Goal: Task Accomplishment & Management: Complete application form

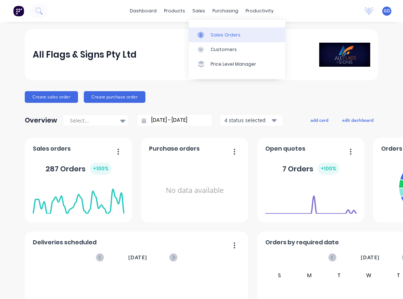
click at [219, 29] on link "Sales Orders" at bounding box center [237, 34] width 97 height 15
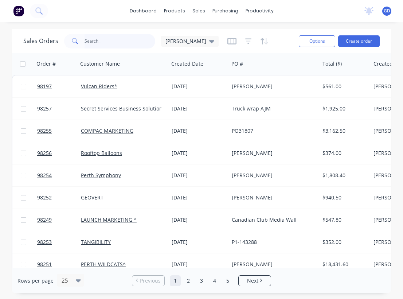
click at [102, 39] on input "text" at bounding box center [120, 41] width 71 height 15
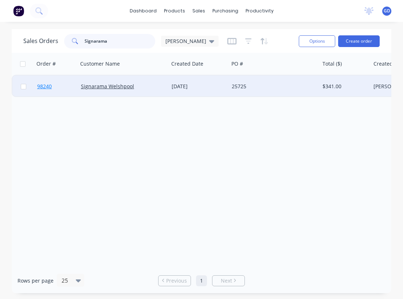
type input "Signarama"
click at [50, 89] on span "98240" at bounding box center [44, 86] width 15 height 7
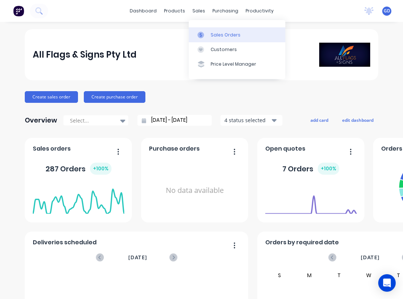
click at [216, 35] on div "Sales Orders" at bounding box center [226, 35] width 30 height 7
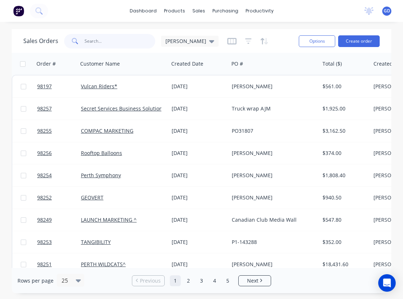
click at [98, 48] on input "text" at bounding box center [120, 41] width 71 height 15
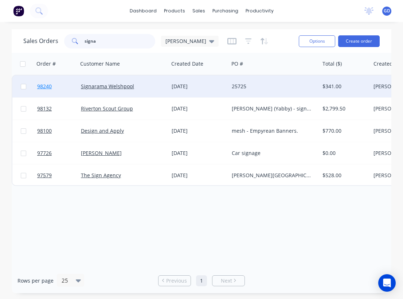
type input "signa"
click at [47, 88] on span "98240" at bounding box center [44, 86] width 15 height 7
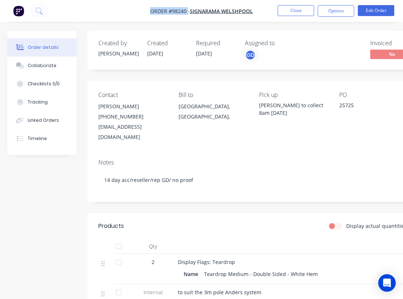
drag, startPoint x: 145, startPoint y: 9, endPoint x: 188, endPoint y: 13, distance: 42.9
click at [188, 13] on nav "Order #98240 - Signarama Welshpool Close Options Edit Order" at bounding box center [201, 11] width 403 height 22
click at [179, 13] on span "Order #98240 -" at bounding box center [170, 11] width 40 height 7
drag, startPoint x: 149, startPoint y: 9, endPoint x: 256, endPoint y: 13, distance: 106.9
click at [256, 13] on nav "Order #98240 - Signarama Welshpool Close Options Edit Order" at bounding box center [201, 11] width 403 height 22
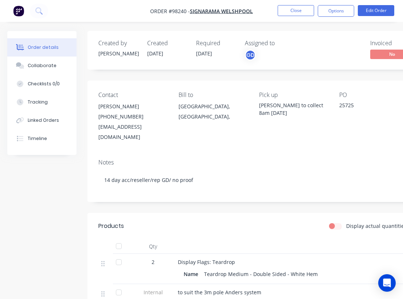
click at [260, 13] on nav "Order #98240 - Signarama Welshpool Close Options Edit Order" at bounding box center [201, 11] width 403 height 22
drag, startPoint x: 258, startPoint y: 13, endPoint x: 162, endPoint y: 3, distance: 96.8
click at [162, 3] on nav "Order #98240 - Signarama Welshpool Close Options Edit Order" at bounding box center [201, 11] width 403 height 22
drag, startPoint x: 147, startPoint y: 12, endPoint x: 210, endPoint y: 8, distance: 62.8
click at [210, 8] on nav "Order #98240 - Signarama Welshpool Close Options Edit Order" at bounding box center [201, 11] width 403 height 22
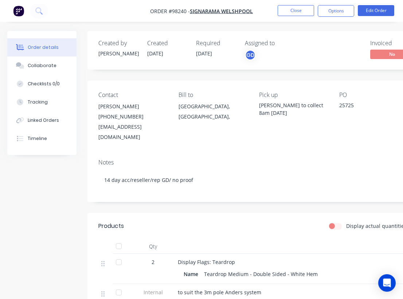
copy span "Order #98240 -"
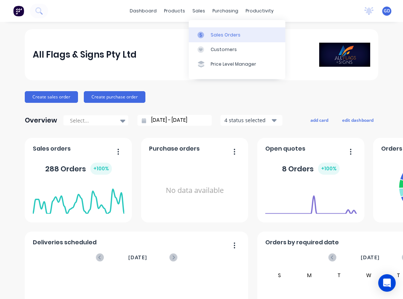
click at [218, 32] on div "Sales Orders" at bounding box center [226, 35] width 30 height 7
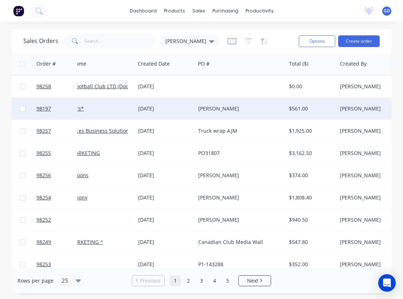
scroll to position [0, 38]
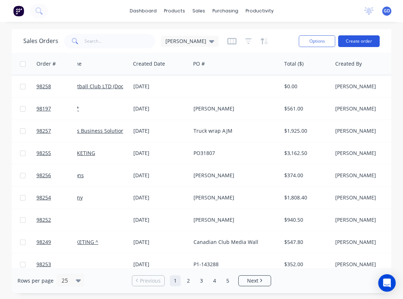
click at [353, 46] on button "Create order" at bounding box center [359, 41] width 42 height 12
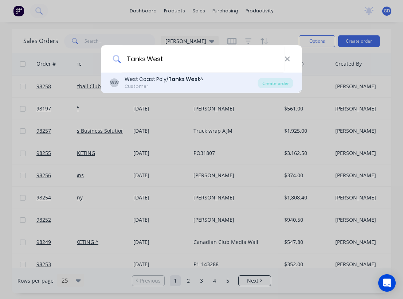
type input "Tanks West"
click at [163, 83] on div "West Coast Poly/ Tanks West ^" at bounding box center [164, 80] width 79 height 8
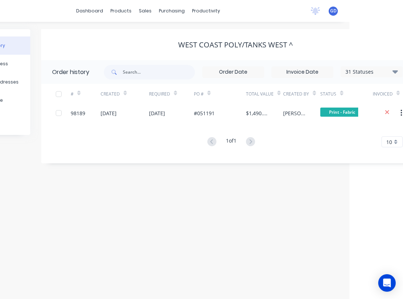
scroll to position [0, 108]
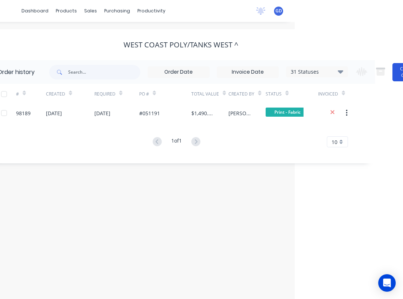
click at [397, 74] on button "Create Order" at bounding box center [407, 72] width 29 height 18
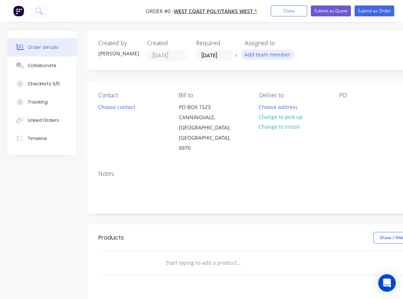
click at [268, 55] on button "Add team member" at bounding box center [268, 55] width 54 height 10
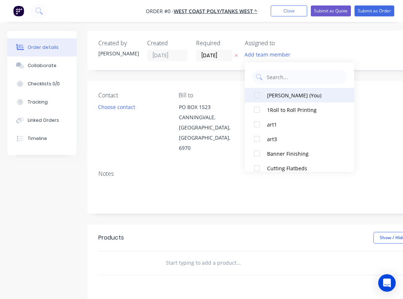
click at [267, 97] on div "[PERSON_NAME] (You)" at bounding box center [303, 96] width 73 height 8
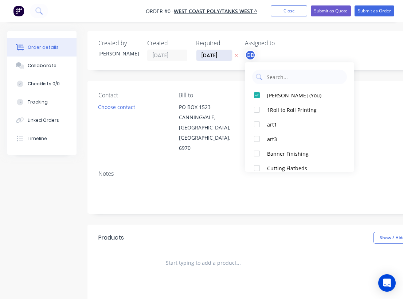
click at [213, 55] on div "Order details Collaborate Checklists 0/0 Tracking Linked Orders Timeline Order …" at bounding box center [253, 246] width 507 height 430
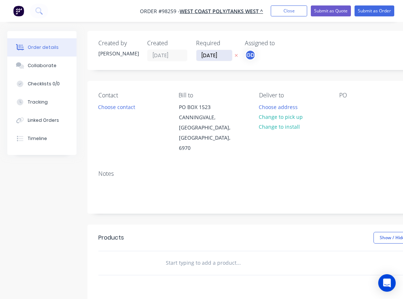
click at [210, 56] on input "[DATE]" at bounding box center [215, 55] width 36 height 11
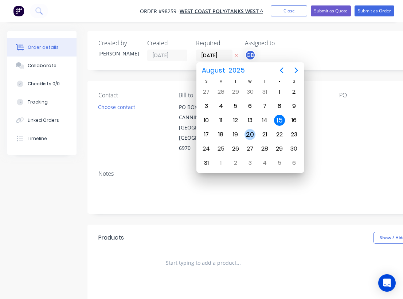
click at [252, 134] on div "20" at bounding box center [250, 134] width 11 height 11
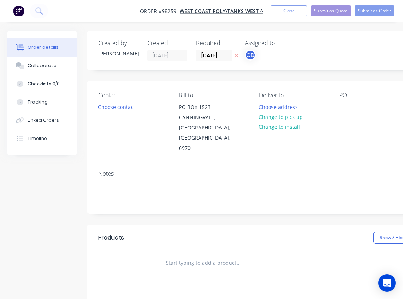
type input "20/08/25"
click at [119, 106] on button "Choose contact" at bounding box center [116, 107] width 45 height 10
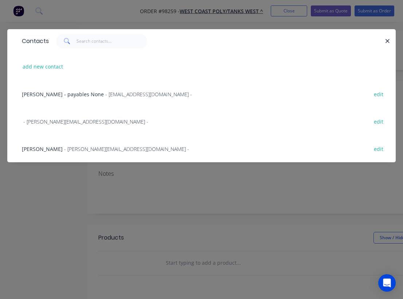
click at [34, 150] on span "Tammy Silich" at bounding box center [42, 149] width 41 height 7
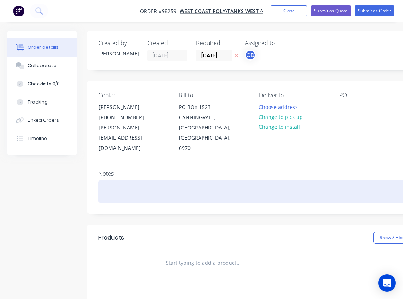
click at [109, 181] on div at bounding box center [293, 192] width 390 height 22
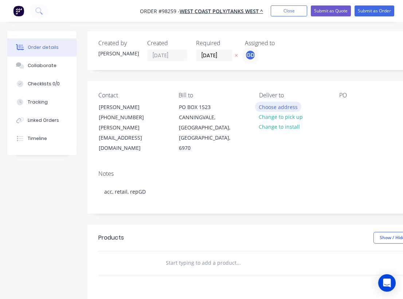
click at [284, 106] on button "Choose address" at bounding box center [278, 107] width 47 height 10
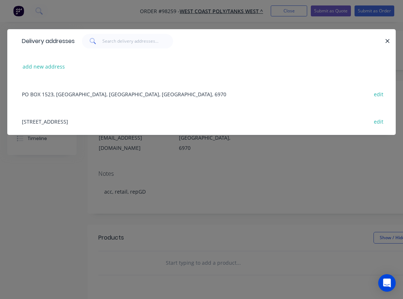
click at [63, 123] on div "5-7 UPPSALA PLACE, CANNING VALE WA edit" at bounding box center [201, 121] width 367 height 27
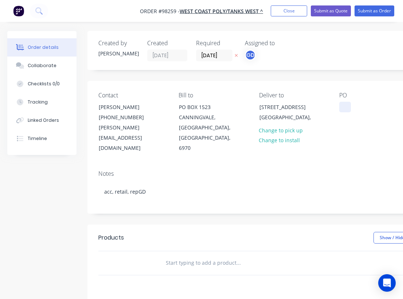
click at [351, 103] on div at bounding box center [346, 107] width 12 height 11
paste div
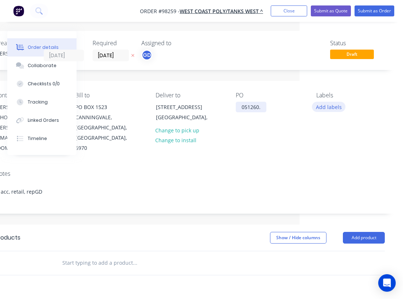
scroll to position [0, 104]
click at [328, 107] on button "Add labels" at bounding box center [329, 107] width 34 height 10
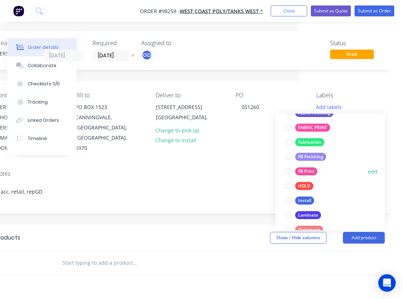
scroll to position [162, 0]
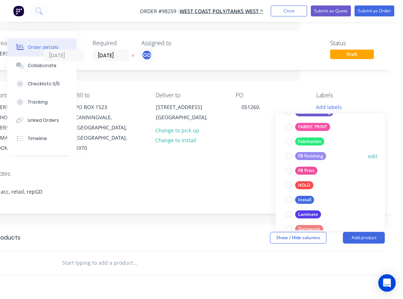
click at [314, 156] on div "FB Finishing" at bounding box center [310, 156] width 31 height 8
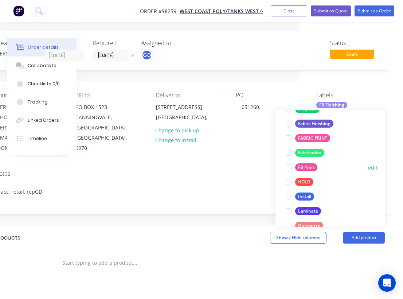
click at [312, 167] on div "FB Print" at bounding box center [306, 167] width 22 height 8
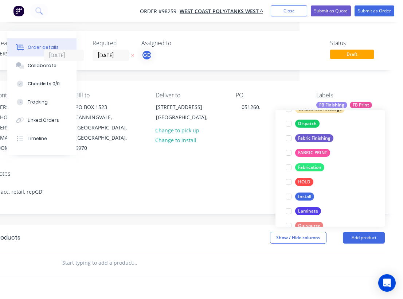
click at [249, 170] on div "Notes" at bounding box center [190, 173] width 390 height 7
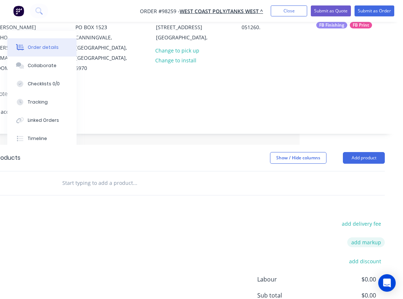
scroll to position [81, 104]
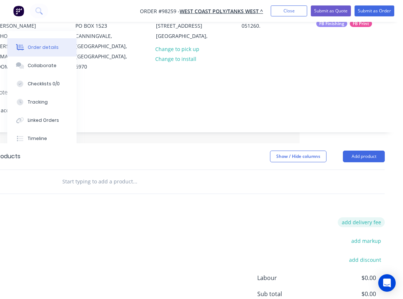
click at [377, 217] on button "add delivery fee" at bounding box center [361, 222] width 47 height 10
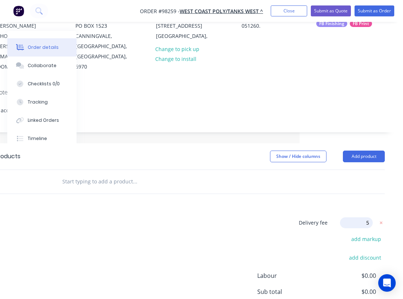
type input "55"
click at [194, 226] on div "Delivery fee Delivery fee Delivery fee name (Optional) 55 55 $0 add markup add …" at bounding box center [190, 286] width 390 height 139
click at [99, 174] on input "text" at bounding box center [135, 181] width 146 height 15
paste input "After Harvest Terms Signage Quantity: x1 Size: 600x2000mm, s/sided, f/colour Ma…"
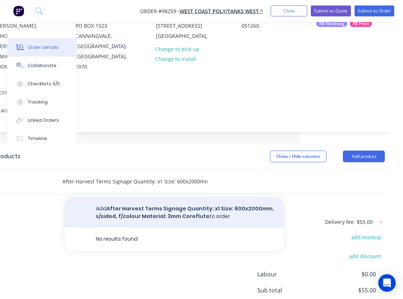
type input "After Harvest Terms Signage Quantity: x1 Size: 600x2000mm, s/sided, f/colour Ma…"
click at [130, 198] on button "Add After Harvest Terms Signage Quantity: x1 Size: 600x2000mm, s/sided, f/colou…" at bounding box center [174, 213] width 219 height 30
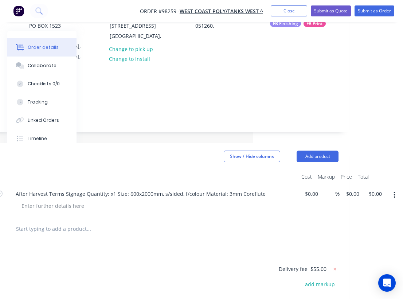
scroll to position [81, 150]
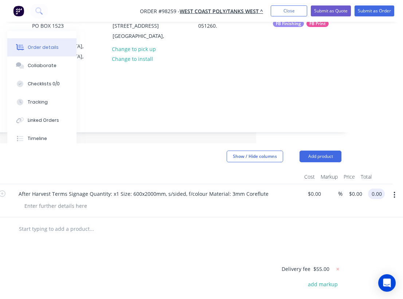
click at [375, 189] on input "0.00" at bounding box center [378, 194] width 14 height 11
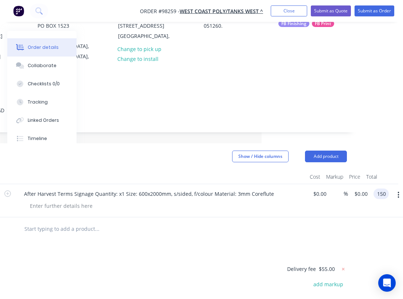
type input "150"
type input "$150.00"
click at [230, 227] on div "Products Show / Hide columns Add product Qty Cost Markup Price Total 1 After Ha…" at bounding box center [152, 277] width 412 height 269
paste input "Field Day Price ‘Specials’ Quantity: x1 Size: 500x1600mm, s/sided, f/colour Mat…"
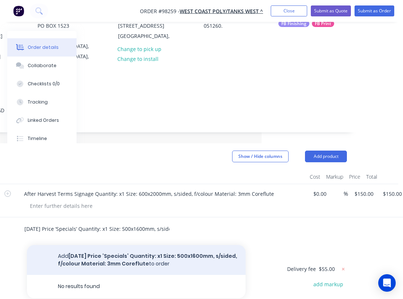
type input "Field Day Price ‘Specials’ Quantity: x1 Size: 500x1600mm, s/sided, f/colour Mat…"
click at [134, 245] on button "Add Field Day Price ‘Specials’ Quantity: x1 Size: 500x1600mm, s/sided, f/colour…" at bounding box center [136, 260] width 219 height 30
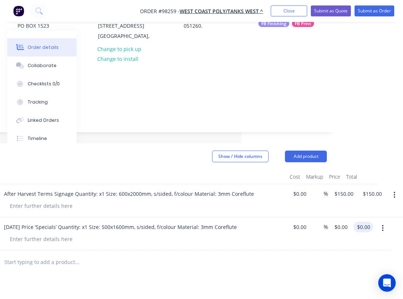
scroll to position [81, 162]
click at [365, 222] on input "0.00" at bounding box center [365, 227] width 17 height 11
type input "$110.00"
click at [167, 83] on div "Notes acc, retail, repGD" at bounding box center [132, 107] width 412 height 49
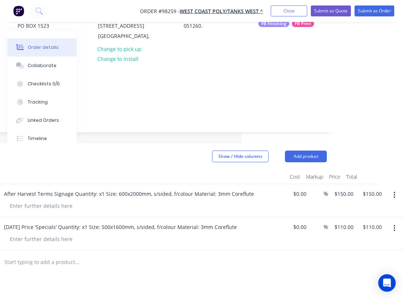
click at [45, 255] on input "text" at bounding box center [77, 262] width 146 height 15
paste input "Trough Price Signage Quantity: x2 (2 different signs) Size: 400x2000mm, s/sided…"
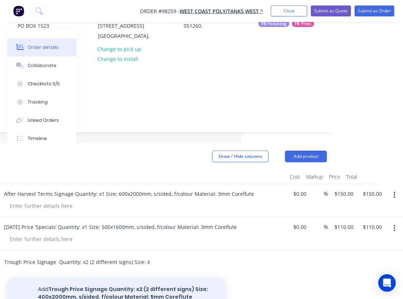
type input "Trough Price Signage Quantity: x2 (2 different signs) Size: 400x2000mm, s/sided…"
click at [102, 278] on button "Add Trough Price Signage Quantity: x2 (2 different signs) Size: 400x2000mm, s/s…" at bounding box center [116, 297] width 219 height 38
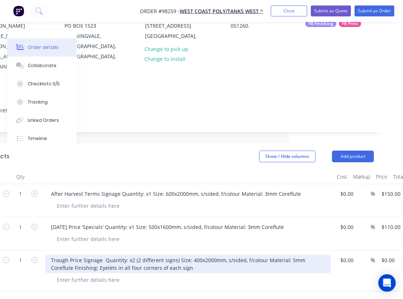
scroll to position [81, 113]
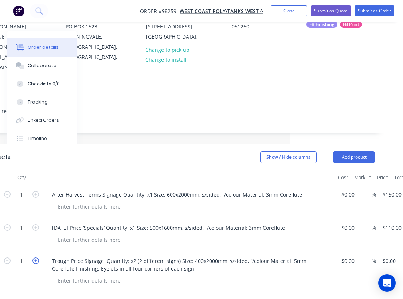
click at [35, 258] on icon "button" at bounding box center [35, 261] width 7 height 7
type input "2"
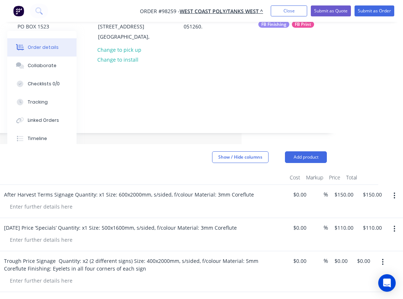
scroll to position [81, 162]
click at [365, 256] on input "0.00" at bounding box center [365, 261] width 17 height 11
type input "9"
type input "$190.00"
type input "$95.00"
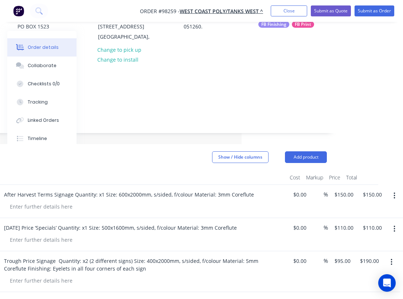
click at [186, 151] on div "Show / Hide columns Add product" at bounding box center [173, 157] width 307 height 12
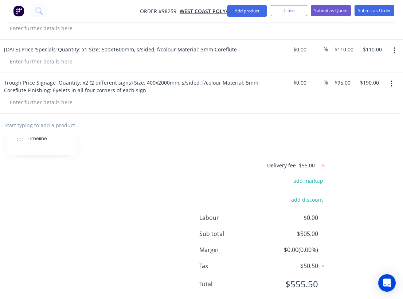
scroll to position [0, 162]
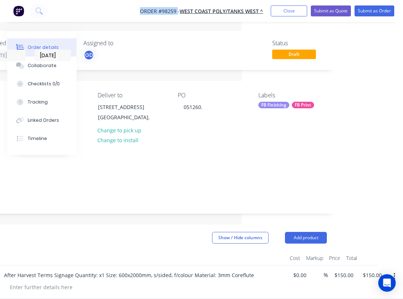
drag, startPoint x: 138, startPoint y: 12, endPoint x: 178, endPoint y: 12, distance: 39.4
click at [178, 12] on nav "Order #98259 - West Coast Poly/Tanks West ^ Add product Close Submit as Quote S…" at bounding box center [201, 11] width 403 height 22
copy span "Order #98259"
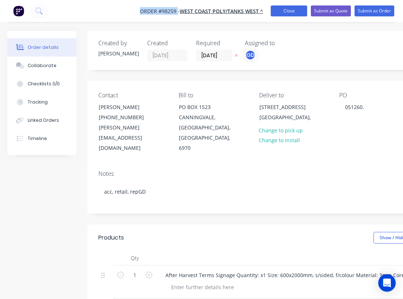
click at [293, 9] on button "Close" at bounding box center [289, 10] width 36 height 11
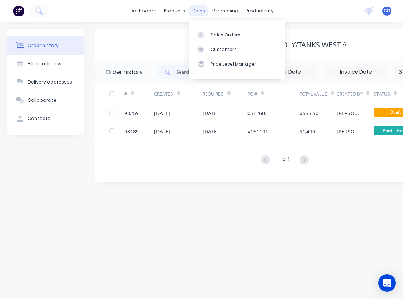
click at [198, 9] on div "sales" at bounding box center [199, 10] width 20 height 11
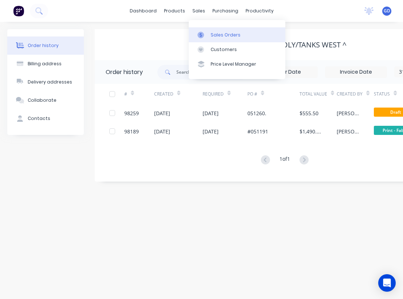
click at [218, 33] on div "Sales Orders" at bounding box center [226, 35] width 30 height 7
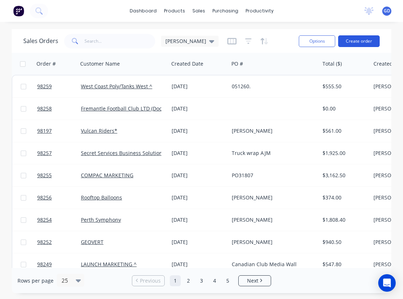
click at [354, 40] on button "Create order" at bounding box center [359, 41] width 42 height 12
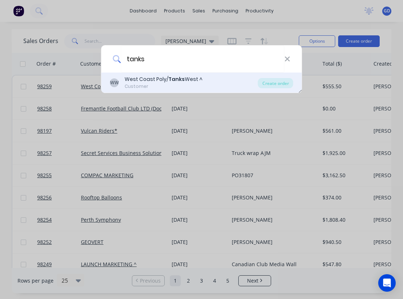
type input "tanks"
click at [170, 86] on div "Customer" at bounding box center [164, 86] width 78 height 7
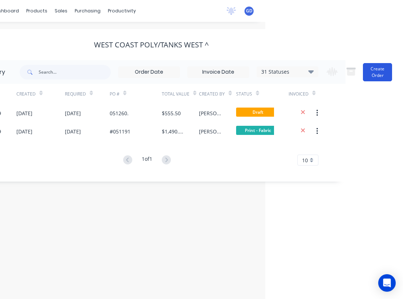
scroll to position [0, 138]
click at [373, 70] on button "Create Order" at bounding box center [377, 72] width 29 height 18
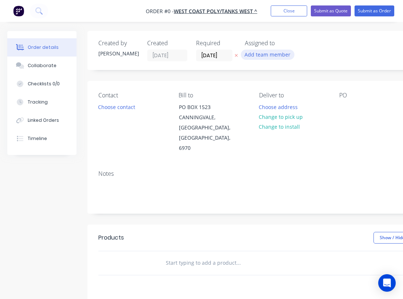
click at [265, 55] on button "Add team member" at bounding box center [268, 55] width 54 height 10
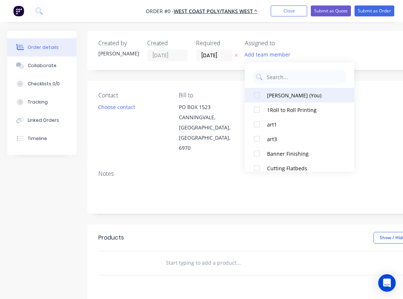
click at [257, 96] on div at bounding box center [257, 95] width 15 height 15
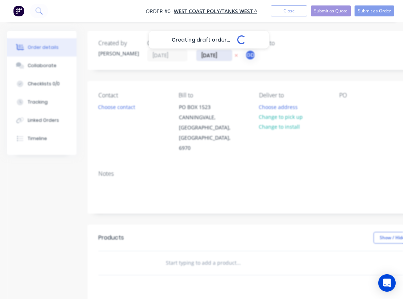
click at [212, 55] on div "Creating draft order... Loading... Order details Collaborate Checklists 0/0 Tra…" at bounding box center [253, 246] width 507 height 430
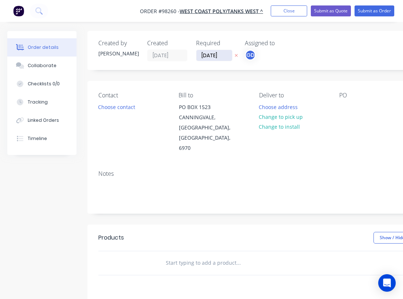
click at [214, 55] on input "[DATE]" at bounding box center [215, 55] width 36 height 11
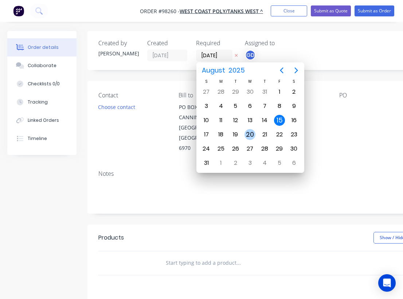
click at [251, 133] on div "20" at bounding box center [250, 134] width 11 height 11
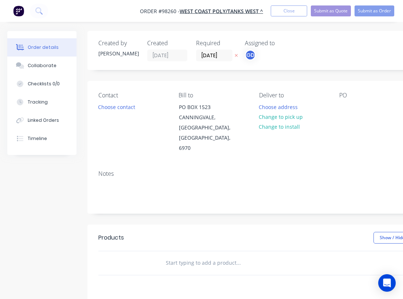
type input "20/08/25"
click at [122, 105] on button "Choose contact" at bounding box center [116, 107] width 45 height 10
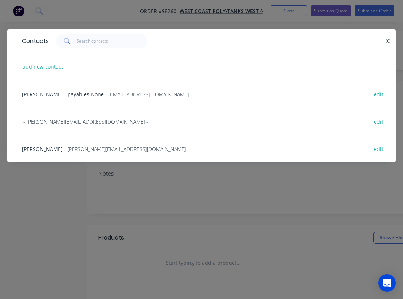
click at [39, 148] on span "Tammy Silich" at bounding box center [42, 149] width 41 height 7
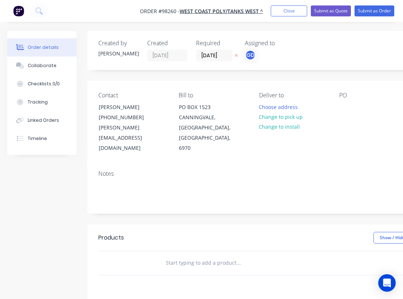
click at [97, 166] on div "Notes" at bounding box center [294, 189] width 412 height 49
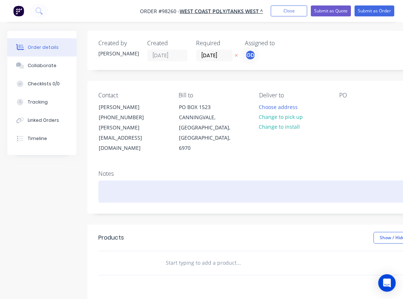
click at [103, 181] on div at bounding box center [293, 192] width 390 height 22
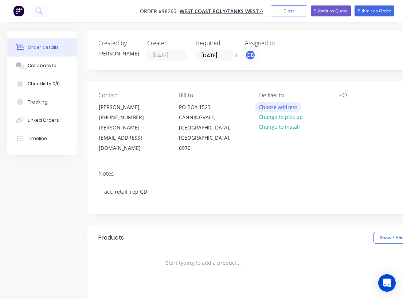
click at [281, 107] on button "Choose address" at bounding box center [278, 107] width 47 height 10
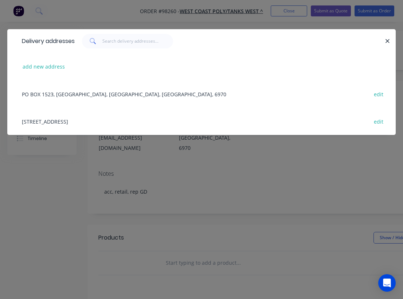
click at [58, 124] on div "5-7 UPPSALA PLACE, CANNING VALE WA edit" at bounding box center [201, 121] width 367 height 27
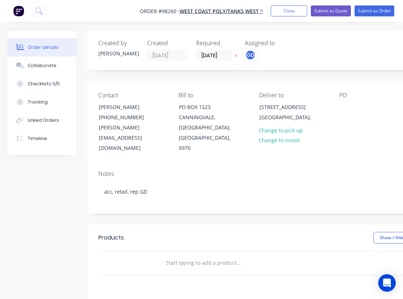
click at [132, 251] on div at bounding box center [135, 263] width 44 height 24
click at [189, 256] on input "text" at bounding box center [239, 263] width 146 height 15
paste input "POS Signage (updating artwork for our A3 stands) Quantity: x6 (6 different artw…"
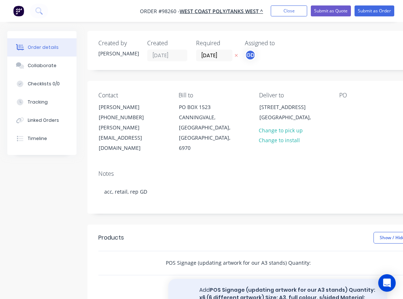
type input "POS Signage (updating artwork for our A3 stands) Quantity: x6 (6 different artw…"
click at [249, 279] on button "Add POS Signage (updating artwork for our A3 stands) Quantity: x6 (6 different …" at bounding box center [278, 298] width 219 height 38
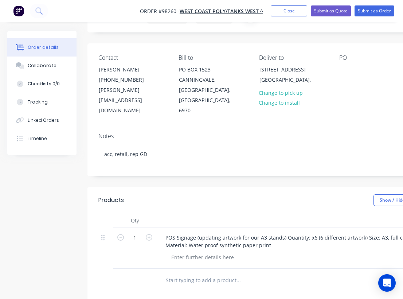
scroll to position [38, 0]
click at [148, 234] on icon "button" at bounding box center [149, 237] width 7 height 7
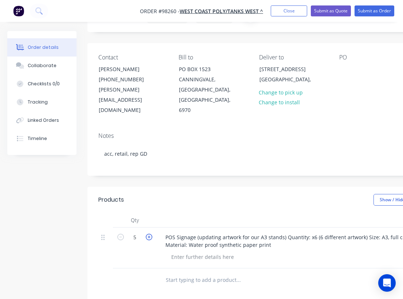
click at [148, 234] on icon "button" at bounding box center [149, 237] width 7 height 7
type input "6"
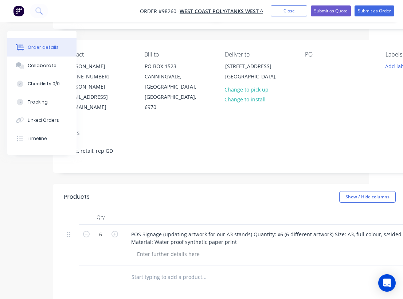
scroll to position [41, 36]
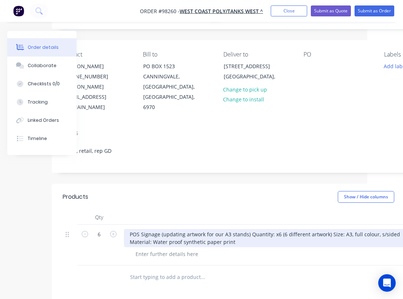
click at [237, 229] on div "POS Signage (updating artwork for our A3 stands) Quantity: x6 (6 different artw…" at bounding box center [267, 238] width 286 height 18
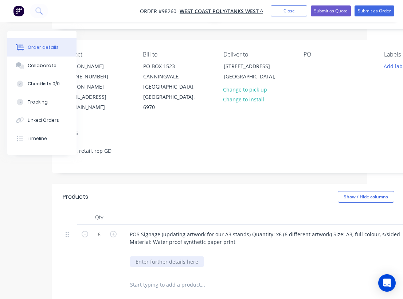
click at [174, 256] on div at bounding box center [167, 261] width 74 height 11
click at [213, 184] on header "Products Show / Hide columns Add product" at bounding box center [258, 197] width 412 height 26
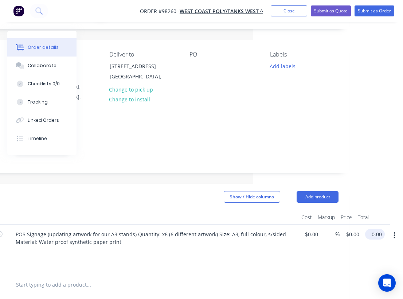
click at [379, 229] on input "0.00" at bounding box center [376, 234] width 17 height 11
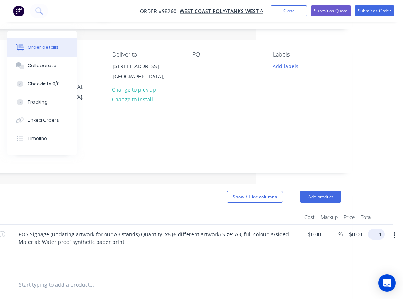
scroll to position [41, 142]
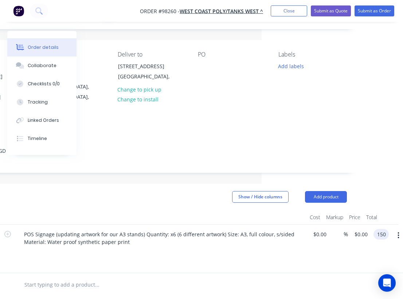
type input "$150.00"
type input "$25.00"
click at [351, 124] on div "Notes acc, retail, rep GD" at bounding box center [152, 148] width 412 height 49
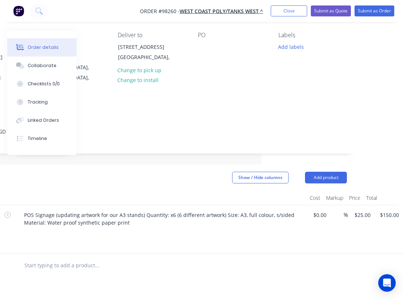
scroll to position [64, 142]
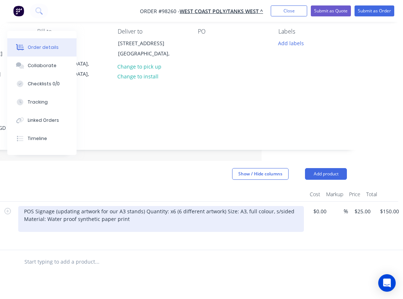
click at [134, 206] on div "POS Signage (updating artwork for our A3 stands) Quantity: x6 (6 different artw…" at bounding box center [161, 219] width 286 height 26
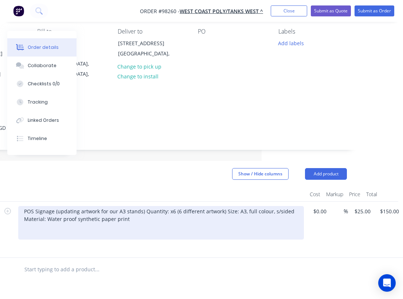
click at [30, 209] on div "POS Signage (updating artwork for our A3 stands) Quantity: x6 (6 different artw…" at bounding box center [161, 223] width 286 height 34
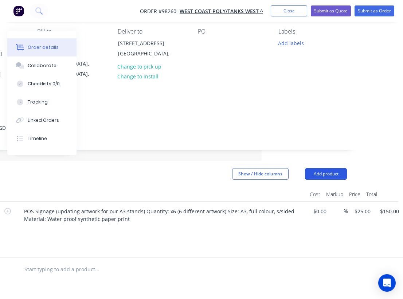
click at [334, 168] on button "Add product" at bounding box center [326, 174] width 42 height 12
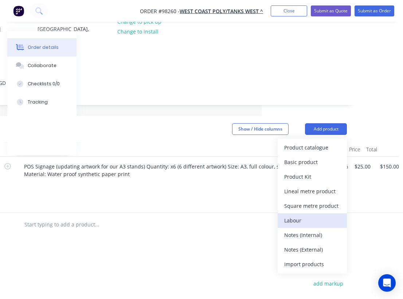
scroll to position [113, 142]
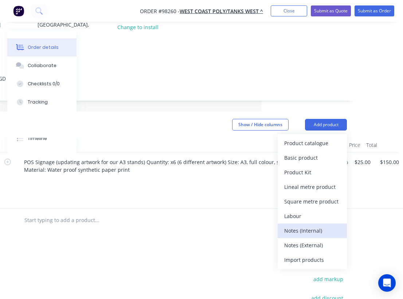
click at [315, 225] on div "Notes (Internal)" at bounding box center [313, 230] width 56 height 11
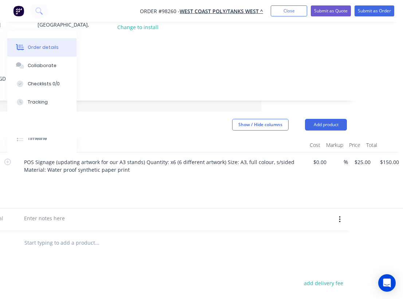
click at [71, 213] on div at bounding box center [161, 218] width 286 height 11
click at [50, 213] on div at bounding box center [44, 218] width 53 height 11
paste div
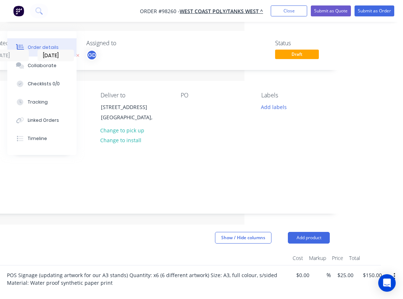
scroll to position [0, 159]
click at [274, 107] on button "Add labels" at bounding box center [274, 107] width 34 height 10
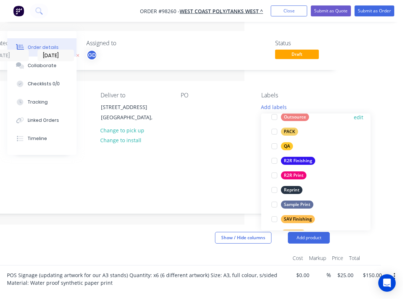
scroll to position [275, 0]
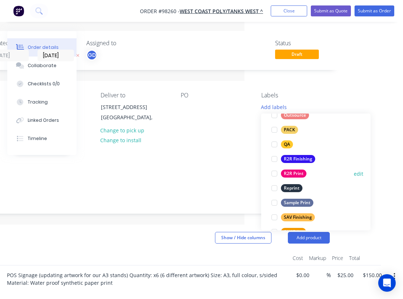
click at [297, 171] on div "R2R Print" at bounding box center [294, 174] width 26 height 8
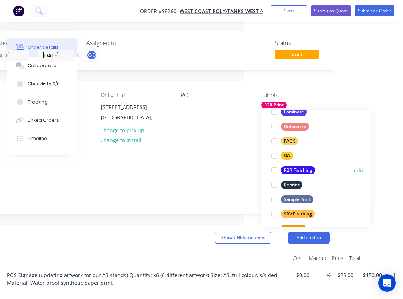
click at [297, 170] on div "R2R Finishing" at bounding box center [298, 170] width 34 height 8
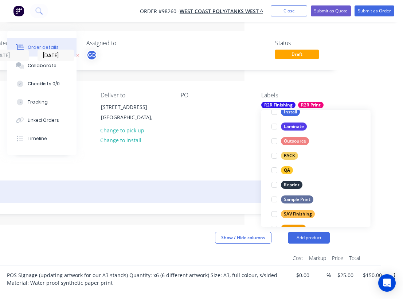
click at [217, 181] on div "acc, retail, rep GD" at bounding box center [135, 192] width 390 height 22
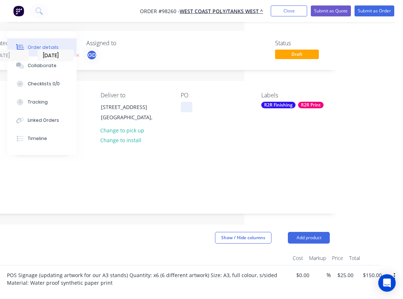
click at [188, 106] on div at bounding box center [187, 107] width 12 height 11
paste div
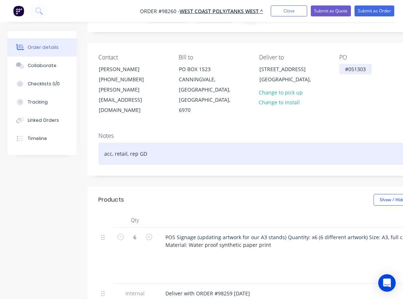
scroll to position [0, 0]
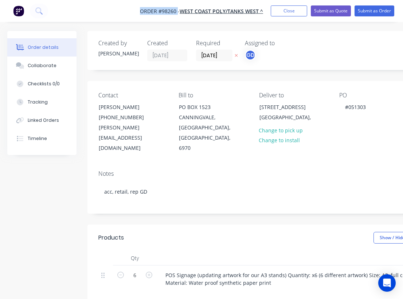
drag, startPoint x: 135, startPoint y: 7, endPoint x: 178, endPoint y: 13, distance: 42.9
click at [178, 13] on nav "Order #98260 - West Coast Poly/Tanks West ^ Add product Close Submit as Quote S…" at bounding box center [201, 11] width 403 height 22
copy span "Order #98260"
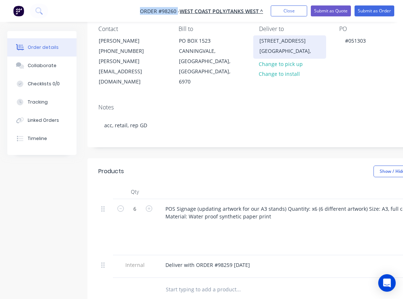
scroll to position [67, 0]
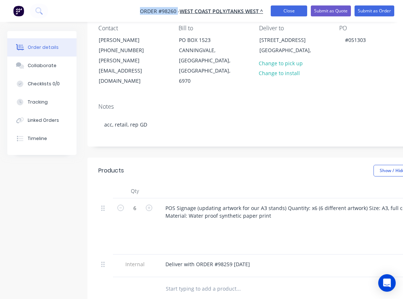
click at [289, 15] on button "Close" at bounding box center [289, 10] width 36 height 11
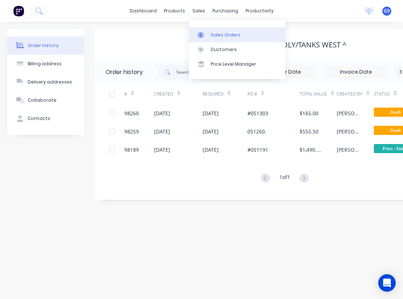
click at [221, 32] on div "Sales Orders" at bounding box center [226, 35] width 30 height 7
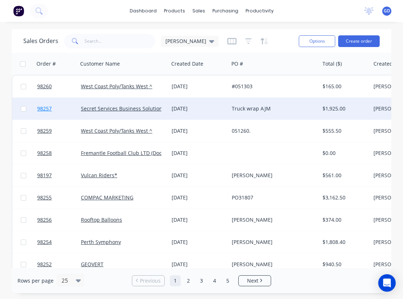
click at [44, 108] on span "98257" at bounding box center [44, 108] width 15 height 7
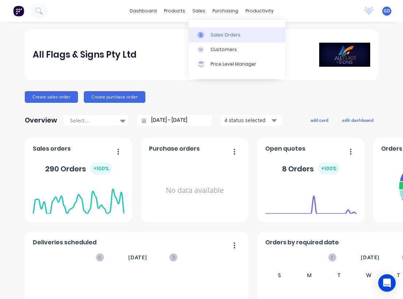
click at [221, 33] on div "Sales Orders" at bounding box center [226, 35] width 30 height 7
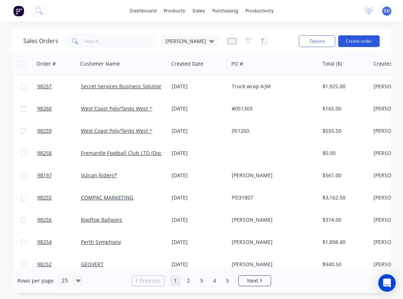
click at [366, 44] on button "Create order" at bounding box center [359, 41] width 42 height 12
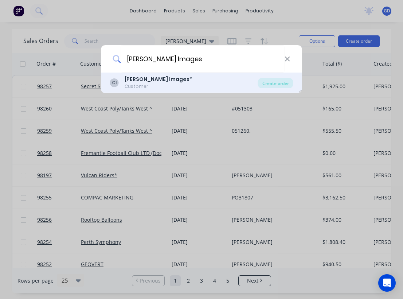
type input "Connelly Images"
click at [152, 80] on b "Connelly Images" at bounding box center [157, 79] width 65 height 7
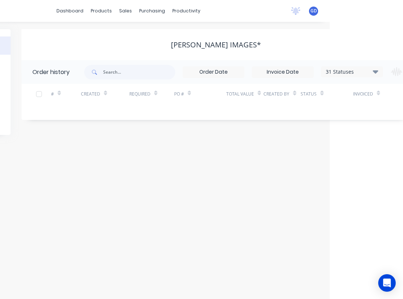
scroll to position [0, 138]
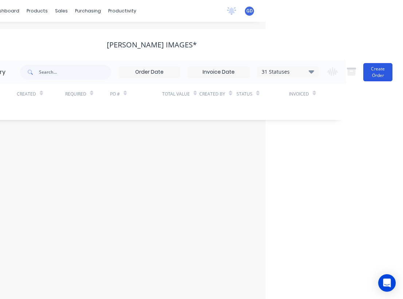
click at [375, 64] on button "Create Order" at bounding box center [378, 72] width 29 height 18
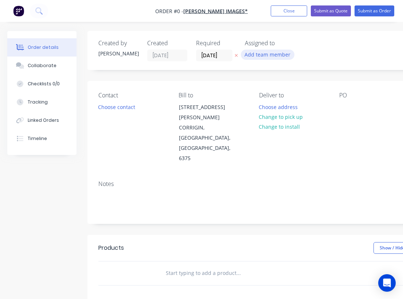
click at [259, 56] on button "Add team member" at bounding box center [268, 55] width 54 height 10
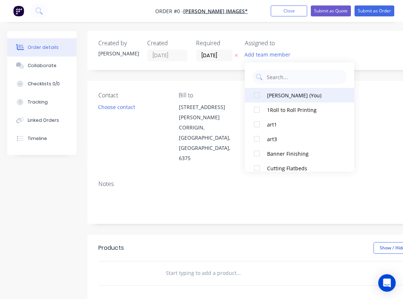
click at [269, 96] on div "[PERSON_NAME] (You)" at bounding box center [303, 96] width 73 height 8
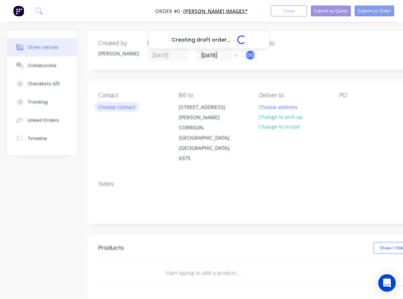
click at [120, 112] on div "Creating draft order... Loading... Order details Collaborate Checklists 0/0 Tra…" at bounding box center [253, 251] width 507 height 441
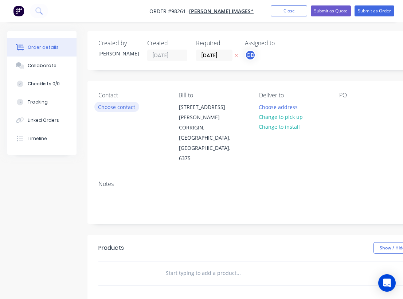
click at [113, 109] on button "Choose contact" at bounding box center [116, 107] width 45 height 10
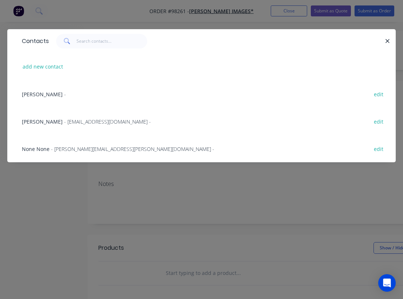
click at [38, 123] on span "Brett Connelly" at bounding box center [42, 121] width 41 height 7
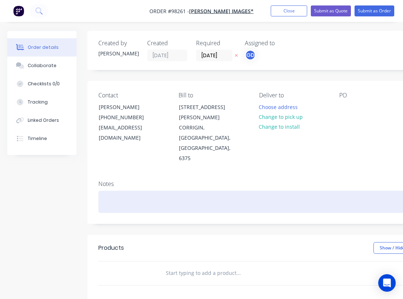
click at [110, 191] on div at bounding box center [293, 202] width 390 height 22
click at [106, 191] on div at bounding box center [293, 202] width 390 height 22
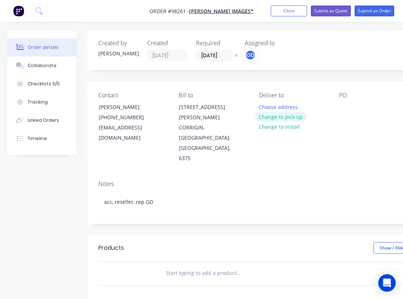
click at [275, 116] on button "Change to pick up" at bounding box center [281, 117] width 52 height 10
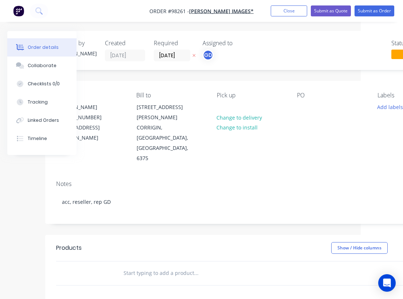
scroll to position [0, 48]
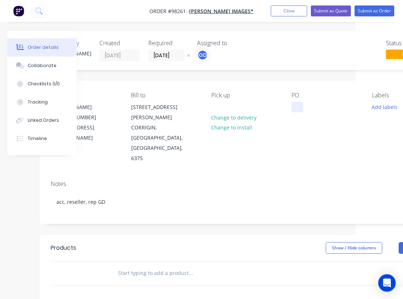
click at [298, 106] on div at bounding box center [298, 107] width 12 height 11
click at [287, 119] on div "Contact Brett Connelly (08) 9063 2439 images@wn.com.au Bill to 29 Murphy St COR…" at bounding box center [246, 128] width 412 height 94
click at [382, 109] on button "Add labels" at bounding box center [385, 107] width 34 height 10
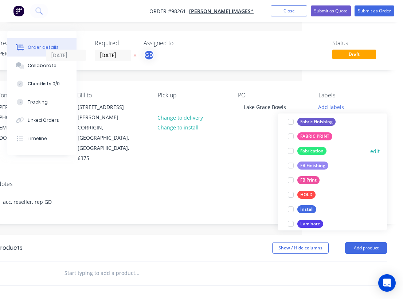
scroll to position [153, 0]
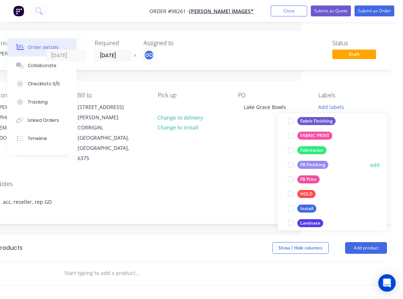
click at [315, 164] on div "FB Finishing" at bounding box center [313, 165] width 31 height 8
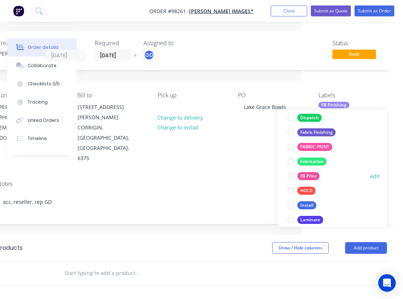
click at [314, 173] on div "FB Print" at bounding box center [309, 176] width 22 height 8
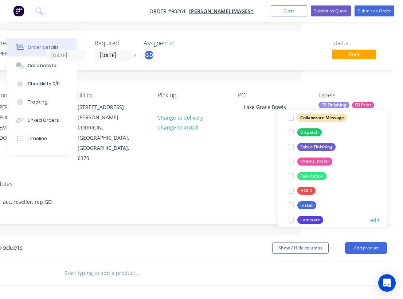
click at [309, 220] on div "Laminate" at bounding box center [311, 220] width 26 height 8
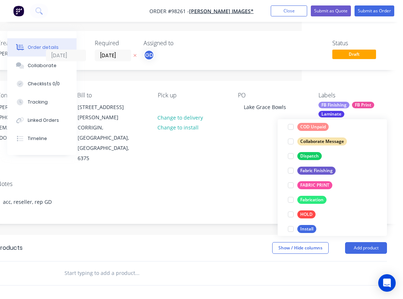
click at [237, 175] on div "Notes acc, reseller, rep GD" at bounding box center [192, 199] width 412 height 49
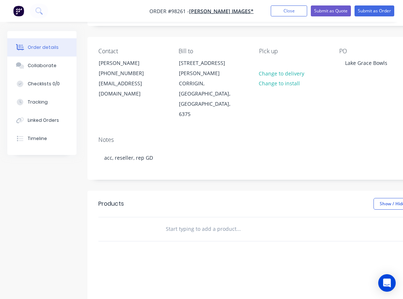
scroll to position [49, 0]
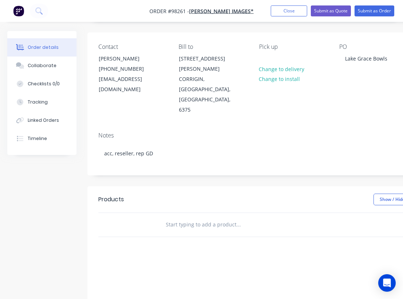
click at [191, 217] on input "text" at bounding box center [239, 224] width 146 height 15
paste input "3mm ACM, Gloss uv lam 5 x 900x600 1 x 900x300"
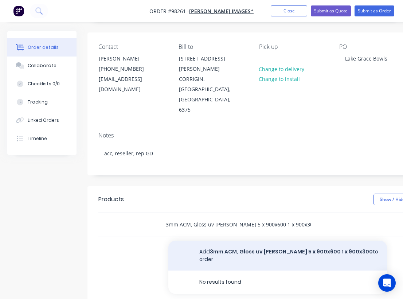
type input "3mm ACM, Gloss uv lam 5 x 900x600 1 x 900x300"
click at [221, 241] on button "Add 3mm ACM, Gloss uv lam 5 x 900x600 1 x 900x300 to order" at bounding box center [278, 256] width 219 height 30
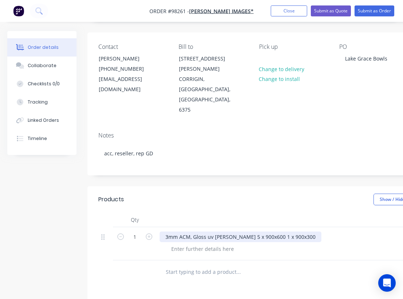
click at [226, 232] on div "3mm ACM, Gloss uv lam 5 x 900x600 1 x 900x300" at bounding box center [241, 237] width 162 height 11
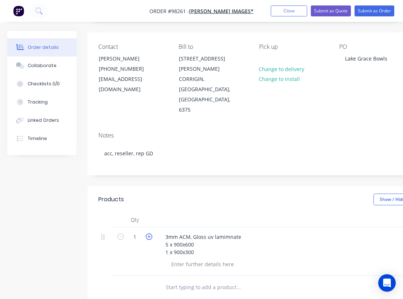
click at [149, 233] on icon "button" at bounding box center [149, 236] width 7 height 7
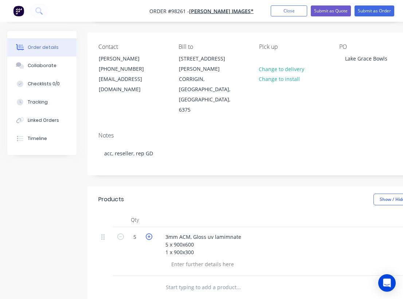
type input "6"
click at [184, 186] on header "Products Show / Hide columns Add product" at bounding box center [294, 199] width 412 height 26
drag, startPoint x: 135, startPoint y: 4, endPoint x: 317, endPoint y: 13, distance: 182.2
click at [317, 13] on nav "Order #98261 - Connelly Images* Add product Close Submit as Quote Submit as Ord…" at bounding box center [201, 11] width 403 height 22
click at [216, 4] on nav "Order #98261 - Connelly Images* Add product Close Submit as Quote Submit as Ord…" at bounding box center [201, 11] width 403 height 22
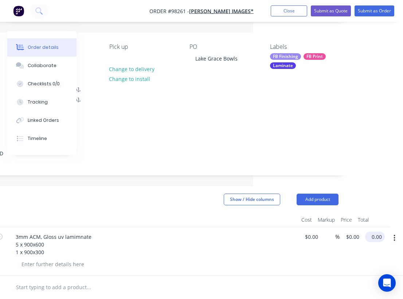
click at [378, 232] on input "0.00" at bounding box center [376, 237] width 17 height 11
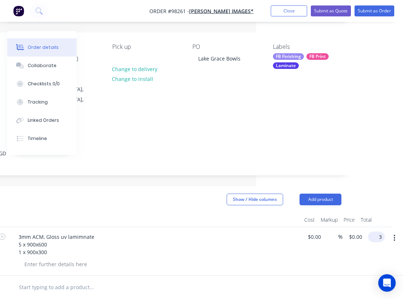
scroll to position [49, 142]
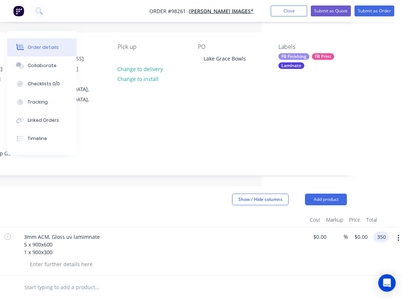
type input "$350.00"
type input "$58.3333"
click at [168, 232] on div "3mm ACM, Gloss uv lamimnate 5 x 900x600 1 x 900x300" at bounding box center [161, 245] width 286 height 26
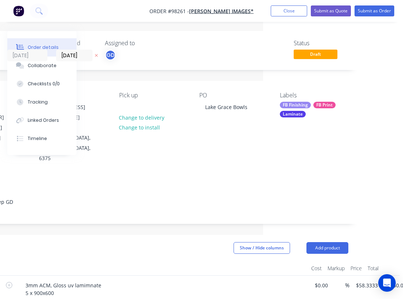
scroll to position [0, 0]
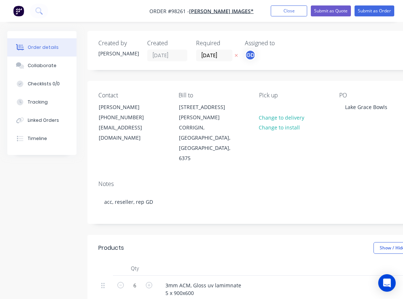
click at [206, 235] on header "Products Show / Hide columns Add product" at bounding box center [294, 248] width 412 height 26
click at [209, 56] on input "[DATE]" at bounding box center [215, 55] width 36 height 11
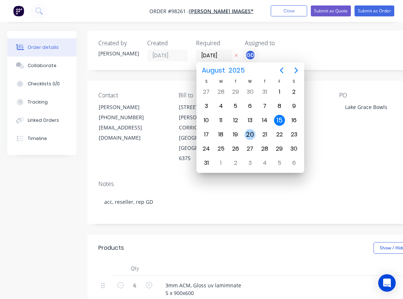
click at [251, 134] on div "20" at bounding box center [250, 134] width 11 height 11
type input "20/08/25"
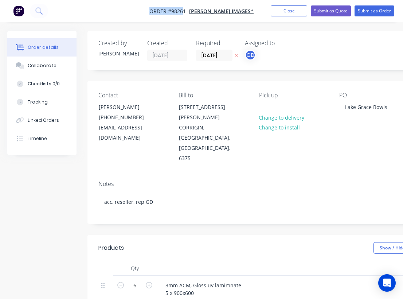
drag, startPoint x: 155, startPoint y: 5, endPoint x: 191, endPoint y: 13, distance: 37.3
click at [191, 13] on nav "Order #98261 - Connelly Images* Add product Close Submit as Quote Submit as Ord…" at bounding box center [201, 11] width 403 height 22
click at [139, 3] on nav "Order #98261 - Connelly Images* Add product Close Submit as Quote Submit as Ord…" at bounding box center [201, 11] width 403 height 22
drag, startPoint x: 150, startPoint y: 3, endPoint x: 194, endPoint y: 10, distance: 45.4
click at [194, 10] on nav "Order #98261 - Connelly Images* Add product Close Submit as Quote Submit as Ord…" at bounding box center [201, 11] width 403 height 22
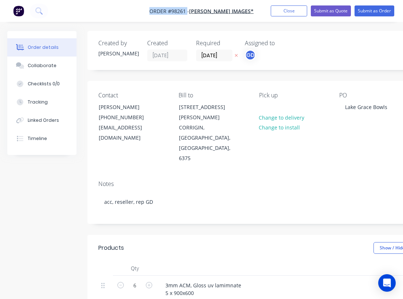
copy span "Order #98261"
click at [286, 13] on button "Close" at bounding box center [289, 10] width 36 height 11
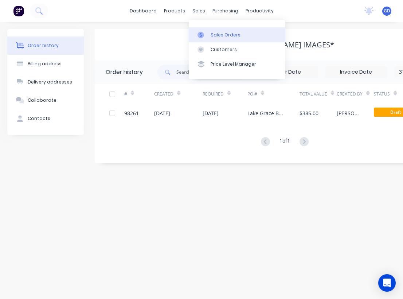
click at [216, 28] on link "Sales Orders" at bounding box center [237, 34] width 97 height 15
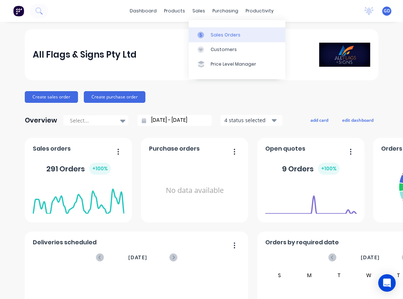
click at [217, 30] on link "Sales Orders" at bounding box center [237, 34] width 97 height 15
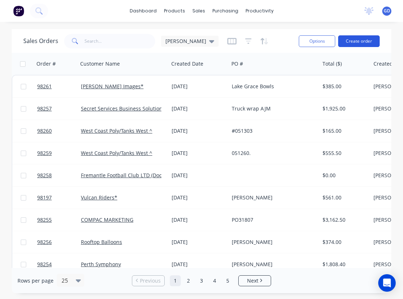
click at [367, 41] on button "Create order" at bounding box center [359, 41] width 42 height 12
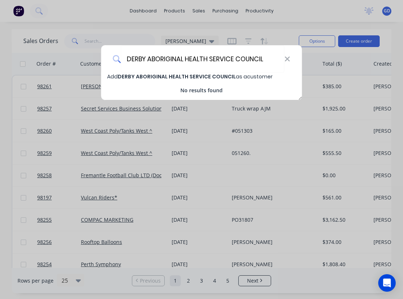
type input "DERBY ABORIGINAL HEALTH SERVICE COUNCIL"
click at [167, 78] on span "DERBY ABORIGINAL HEALTH SERVICE COUNCIL" at bounding box center [177, 76] width 118 height 7
select select "AU"
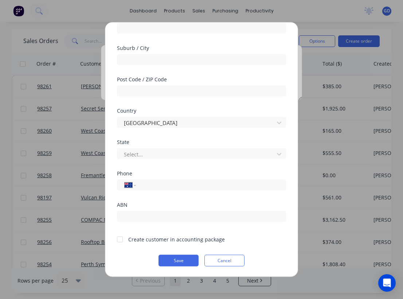
scroll to position [102, 0]
click at [122, 238] on div at bounding box center [120, 239] width 15 height 15
click at [180, 260] on button "Save" at bounding box center [179, 261] width 40 height 12
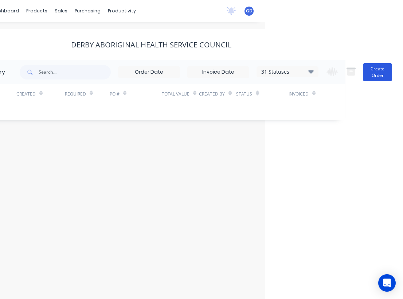
scroll to position [0, 138]
click at [374, 70] on button "Create Order" at bounding box center [377, 72] width 29 height 18
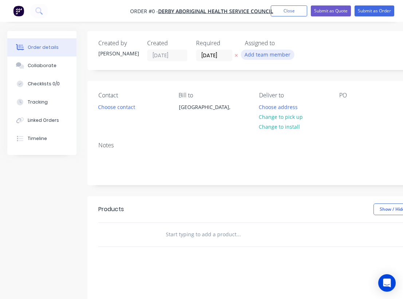
click at [250, 55] on button "Add team member" at bounding box center [268, 55] width 54 height 10
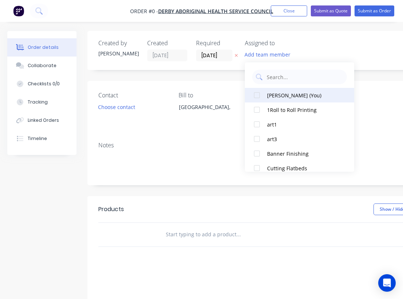
click at [275, 94] on div "[PERSON_NAME] (You)" at bounding box center [303, 96] width 73 height 8
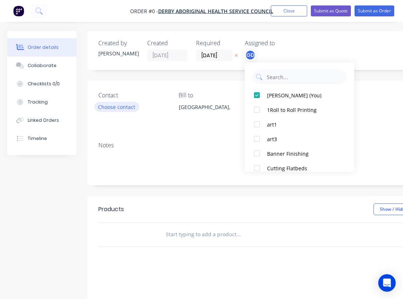
click at [114, 108] on div "Order details Collaborate Checklists 0/0 Tracking Linked Orders Timeline Order …" at bounding box center [253, 232] width 507 height 402
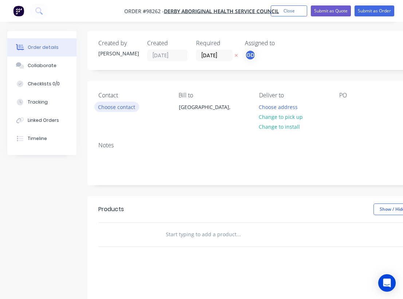
click at [114, 108] on button "Choose contact" at bounding box center [116, 107] width 45 height 10
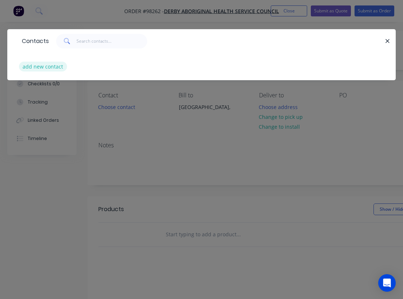
click at [53, 66] on button "add new contact" at bounding box center [43, 67] width 48 height 10
select select "AU"
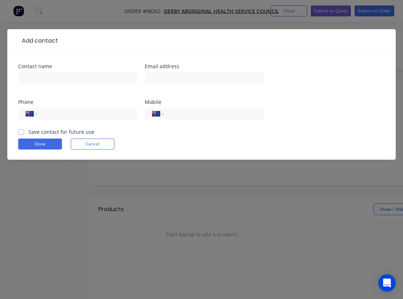
click at [28, 130] on label "Save contact for future use" at bounding box center [61, 132] width 66 height 8
click at [23, 130] on input "Save contact for future use" at bounding box center [21, 131] width 6 height 7
checkbox input "true"
paste input "[PERSON_NAME]"
type input "[PERSON_NAME]"
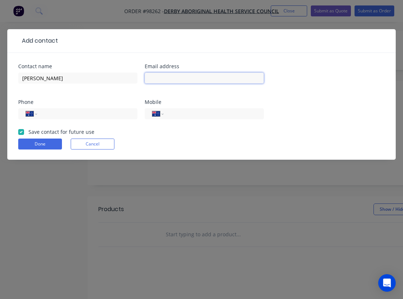
paste input "[PERSON_NAME][EMAIL_ADDRESS][PERSON_NAME][DOMAIN_NAME]"
type input "[PERSON_NAME][EMAIL_ADDRESS][PERSON_NAME][DOMAIN_NAME]"
paste input "[PHONE_NUMBER]"
type input "[PHONE_NUMBER]"
click at [198, 113] on input "tel" at bounding box center [213, 114] width 88 height 8
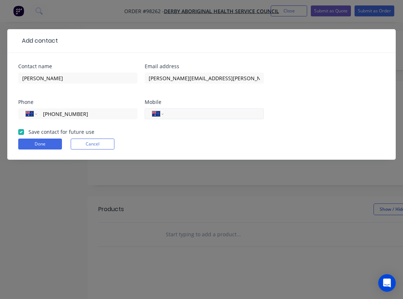
click at [198, 113] on input "tel" at bounding box center [213, 114] width 88 height 8
paste input "0458 617 039"
type input "0458 617 039"
click at [41, 144] on button "Done" at bounding box center [40, 144] width 44 height 11
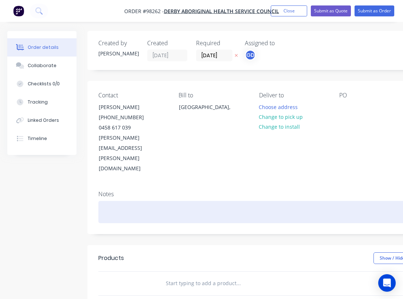
click at [110, 201] on div at bounding box center [293, 212] width 390 height 22
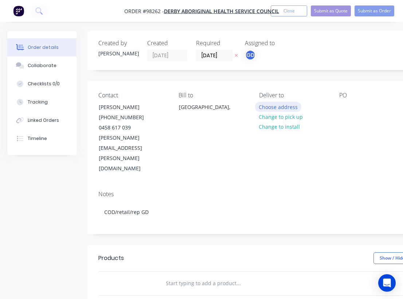
click at [273, 108] on button "Choose address" at bounding box center [278, 107] width 47 height 10
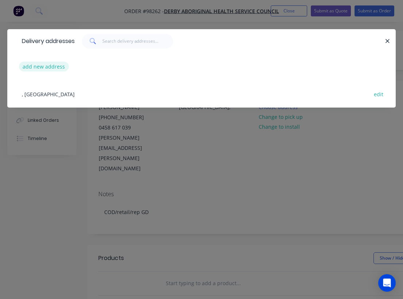
click at [39, 65] on button "add new address" at bounding box center [44, 67] width 50 height 10
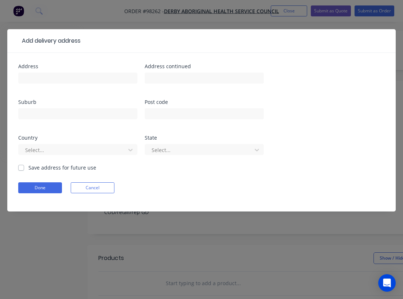
click at [28, 169] on label "Save address for future use" at bounding box center [62, 168] width 68 height 8
click at [22, 169] on input "Save address for future use" at bounding box center [21, 167] width 6 height 7
checkbox input "true"
paste input "1 Stanley Street"
type input "1 Stanley Street"
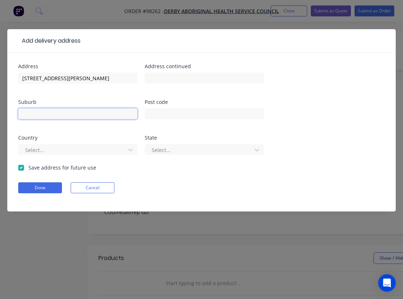
paste input "Derby WA 6728"
click at [67, 153] on div at bounding box center [72, 150] width 97 height 9
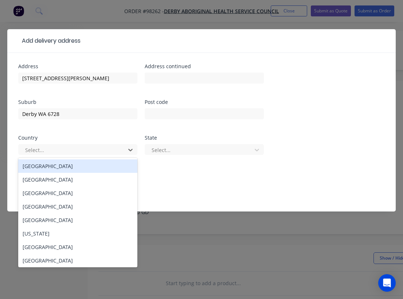
click at [36, 169] on div "Australia" at bounding box center [77, 165] width 119 height 13
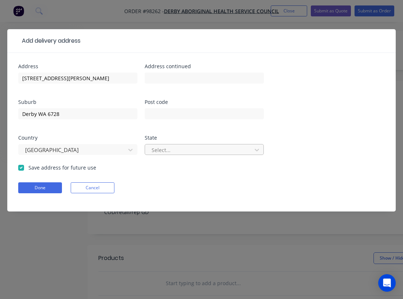
click at [154, 151] on div "Select..." at bounding box center [200, 150] width 96 height 8
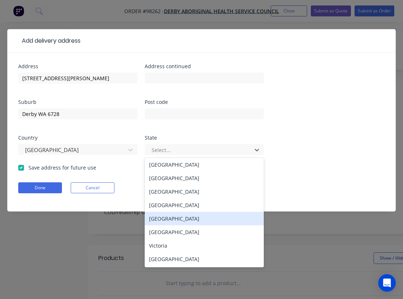
scroll to position [1, 0]
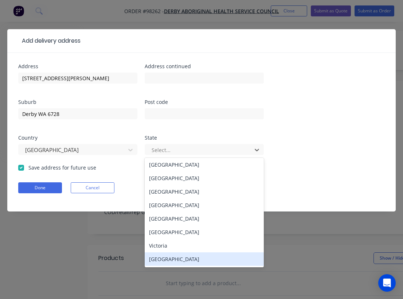
click at [174, 263] on div "Western Australia" at bounding box center [204, 258] width 119 height 13
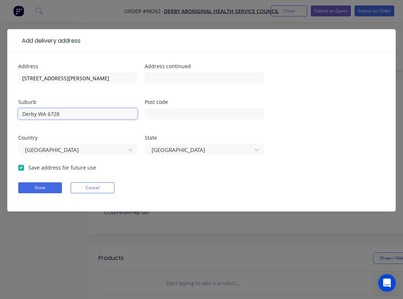
click at [66, 113] on input "Derby WA 6728" at bounding box center [77, 113] width 119 height 11
type input "Derby WA"
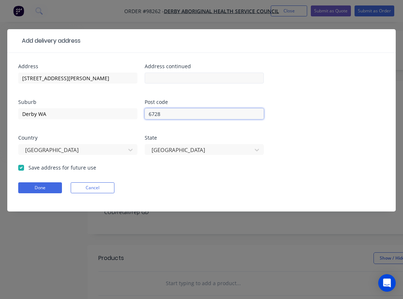
type input "6728"
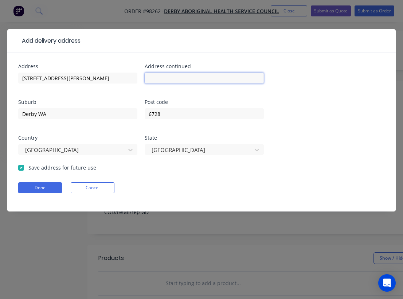
paste input "PO Box 1155"
type input "PO Box 1155"
click at [45, 189] on button "Done" at bounding box center [40, 187] width 44 height 11
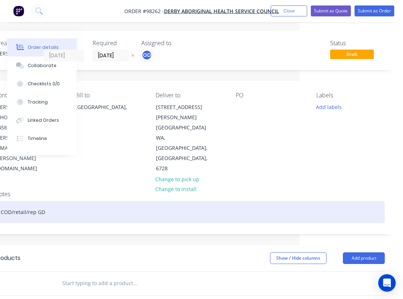
scroll to position [0, 104]
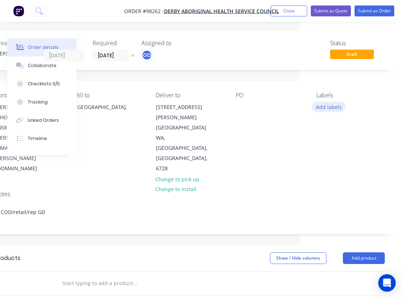
click at [329, 108] on button "Add labels" at bounding box center [329, 107] width 34 height 10
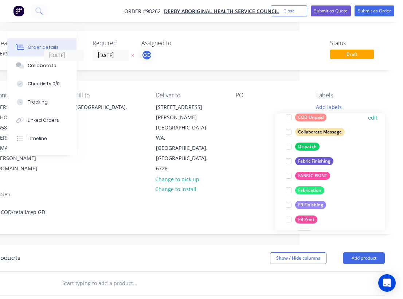
scroll to position [113, 0]
click at [319, 162] on div "Fabric Finishing" at bounding box center [314, 161] width 38 height 8
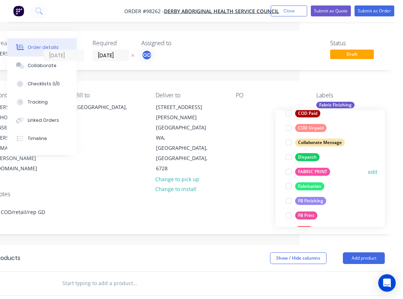
click at [317, 170] on div "FABRIC PRINT" at bounding box center [312, 172] width 35 height 8
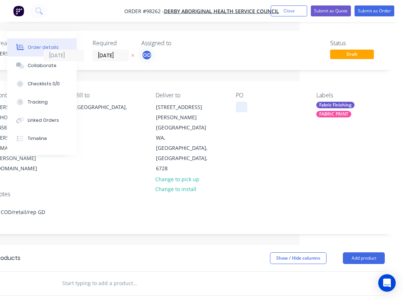
click at [242, 105] on div at bounding box center [242, 107] width 12 height 11
paste div
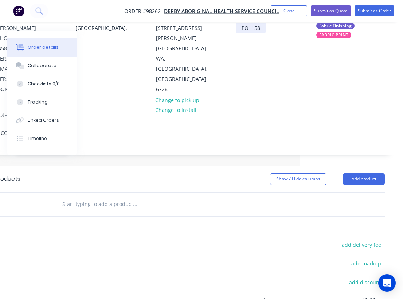
scroll to position [79, 104]
click at [371, 240] on button "add delivery fee" at bounding box center [361, 245] width 47 height 10
type input "40"
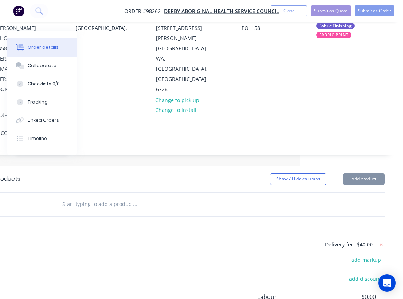
click at [211, 199] on div "Products Show / Hide columns Add product Delivery fee $40.00 add markup add dis…" at bounding box center [190, 277] width 412 height 222
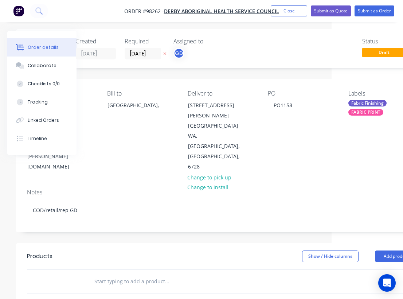
scroll to position [0, 71]
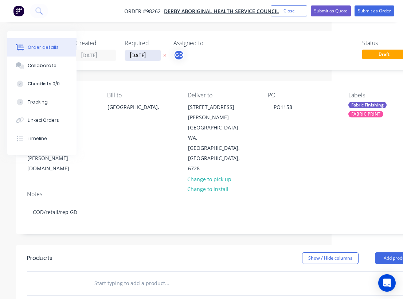
click at [136, 55] on input "[DATE]" at bounding box center [143, 55] width 36 height 11
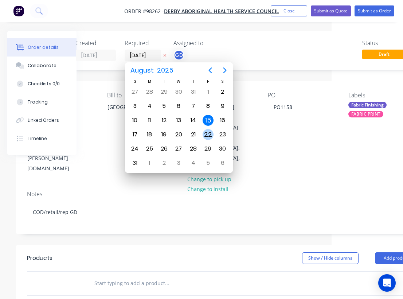
click at [206, 136] on div "22" at bounding box center [208, 134] width 11 height 11
type input "[DATE]"
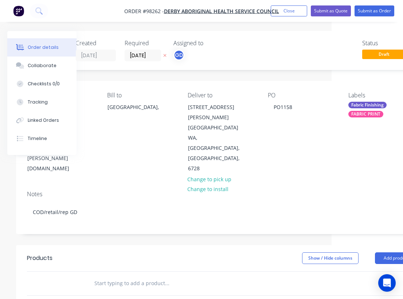
click at [142, 276] on input "text" at bounding box center [167, 283] width 146 height 15
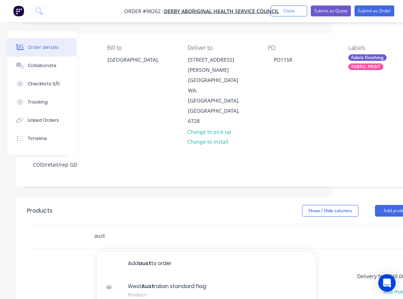
scroll to position [51, 71]
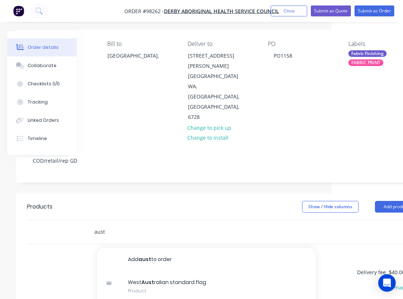
type input "aust"
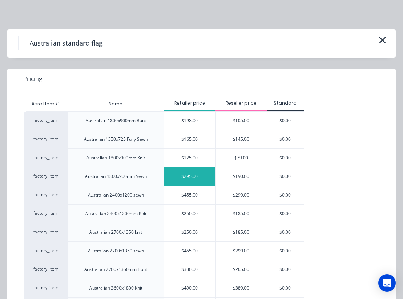
click at [185, 177] on div "$295.00" at bounding box center [190, 176] width 51 height 18
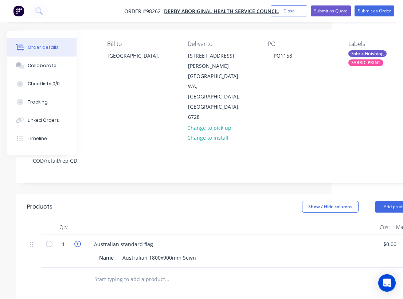
click at [77, 241] on icon "button" at bounding box center [77, 244] width 7 height 7
type input "2"
type input "$590.00"
click at [77, 241] on icon "button" at bounding box center [77, 244] width 7 height 7
type input "3"
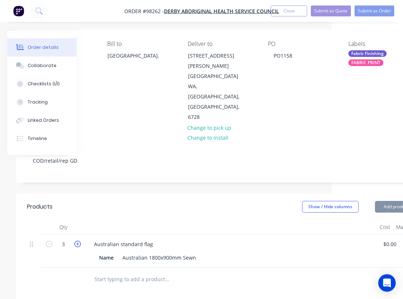
type input "$885.00"
click at [77, 241] on icon "button" at bounding box center [77, 244] width 7 height 7
type input "4"
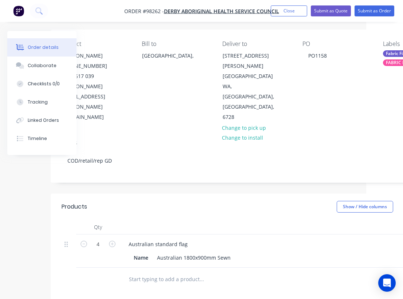
scroll to position [51, 1]
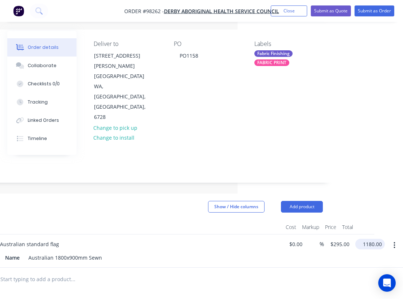
click at [373, 239] on input "1180.00" at bounding box center [372, 244] width 27 height 11
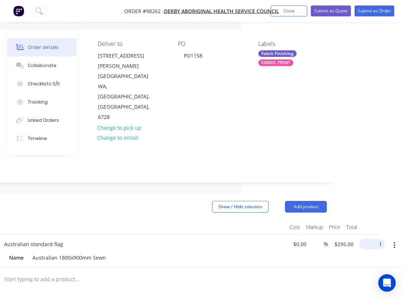
scroll to position [51, 147]
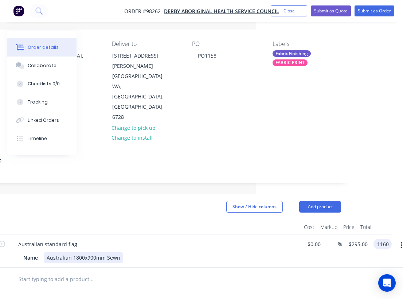
type input "$1,160.00"
type input "$290.00"
click at [239, 252] on div "Name Australian 1800x900mm Sewn" at bounding box center [153, 257] width 267 height 11
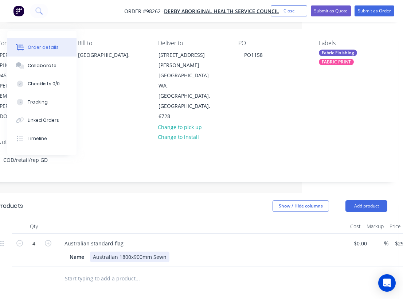
scroll to position [53, 101]
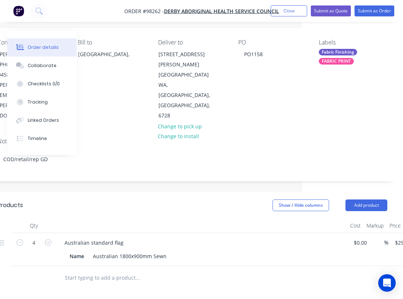
click at [109, 271] on input "text" at bounding box center [138, 278] width 146 height 15
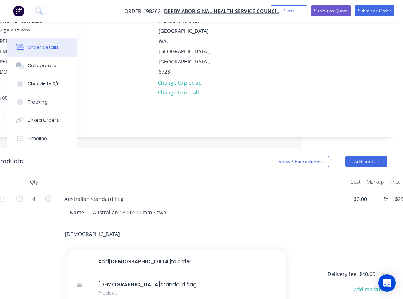
scroll to position [99, 101]
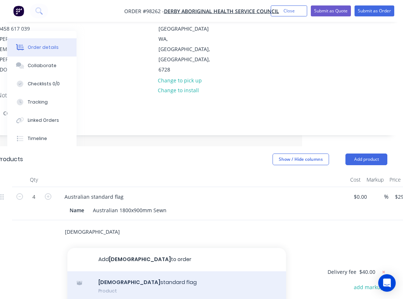
type input "Aboriginal"
click at [130, 271] on div "Aboriginal standard flag Product" at bounding box center [176, 286] width 219 height 31
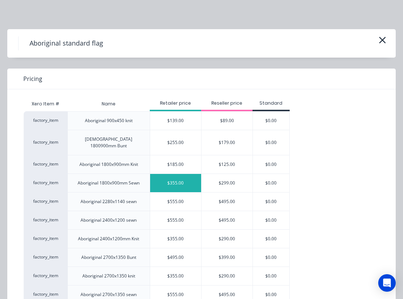
click at [173, 176] on div "$355.00" at bounding box center [175, 183] width 51 height 18
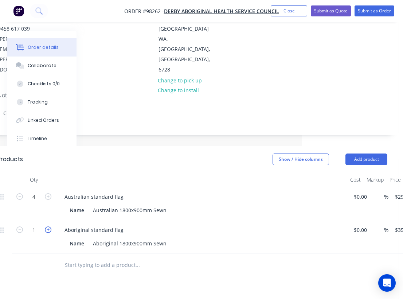
click at [48, 227] on icon "button" at bounding box center [48, 230] width 7 height 7
type input "2"
type input "$710.00"
click at [48, 227] on icon "button" at bounding box center [48, 230] width 7 height 7
type input "3"
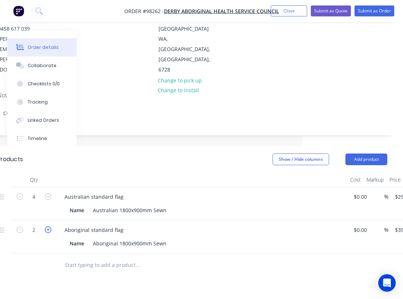
type input "$1,065.00"
click at [48, 227] on icon "button" at bounding box center [48, 230] width 7 height 7
type input "4"
type input "$1,420.00"
click at [118, 154] on div "Show / Hide columns Add product" at bounding box center [233, 160] width 307 height 12
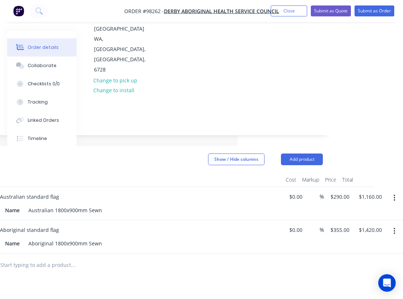
scroll to position [99, 166]
click at [374, 191] on input "1160.00" at bounding box center [370, 196] width 23 height 11
type input "$1,175.00"
type input "$293.75"
click at [174, 265] on div "Products Show / Hide columns Add product Qty Cost Markup Price Total 4 Australi…" at bounding box center [128, 297] width 412 height 302
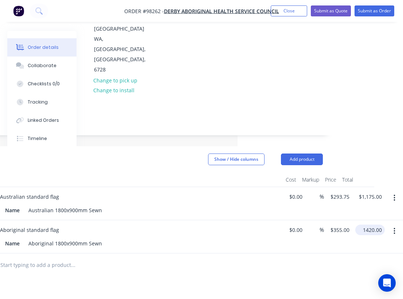
click at [372, 225] on input "1420.00" at bounding box center [372, 230] width 27 height 11
type input "$1,430.00"
type input "$357.50"
click at [206, 258] on div at bounding box center [103, 265] width 219 height 15
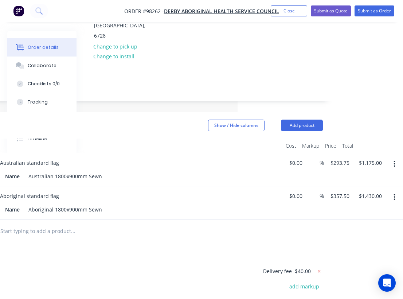
scroll to position [133, 166]
click at [374, 158] on input "1175.00" at bounding box center [370, 163] width 23 height 11
type input "$1,165.00"
type input "$291.25"
click at [229, 220] on div at bounding box center [122, 232] width 263 height 24
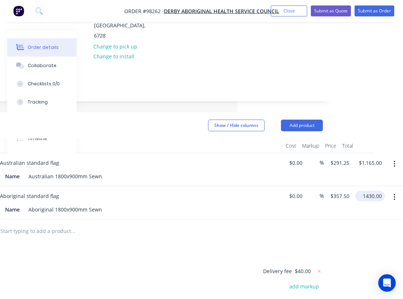
click at [373, 191] on input "1430.00" at bounding box center [372, 196] width 27 height 11
type input "$1,405.00"
type input "$351.25"
click at [201, 220] on div at bounding box center [122, 232] width 263 height 24
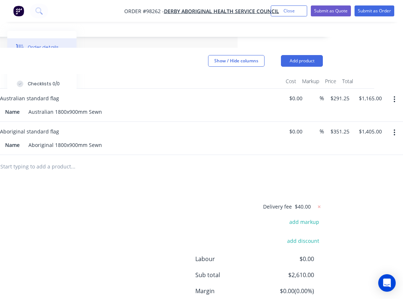
scroll to position [202, 166]
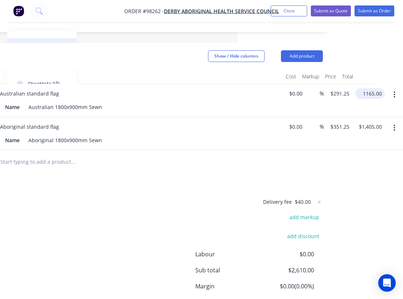
click at [373, 88] on input "1165.00" at bounding box center [372, 93] width 27 height 11
click at [370, 88] on input "1165.00" at bounding box center [370, 93] width 23 height 11
type input "$1,180.00"
type input "1405.00"
type input "$295.00"
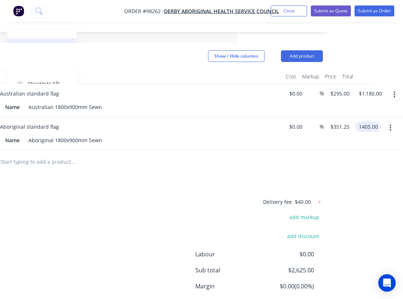
click at [374, 121] on input "1405.00" at bounding box center [370, 126] width 23 height 11
type input "1420"
type input "$355.00"
type input "$1,420.00"
click at [209, 152] on div "Products Show / Hide columns Add product Qty Cost Markup Price Total 4 Australi…" at bounding box center [128, 194] width 412 height 302
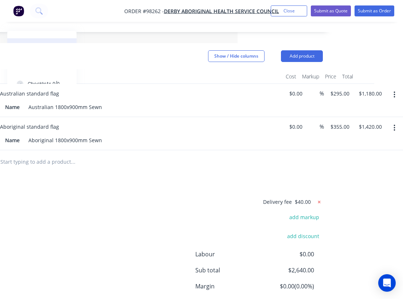
click at [317, 198] on icon at bounding box center [319, 201] width 7 height 7
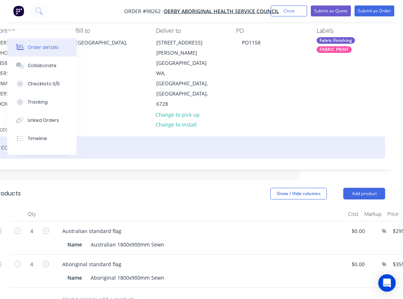
scroll to position [69, 103]
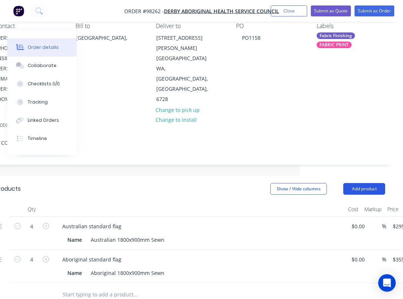
click at [359, 183] on button "Add product" at bounding box center [365, 189] width 42 height 12
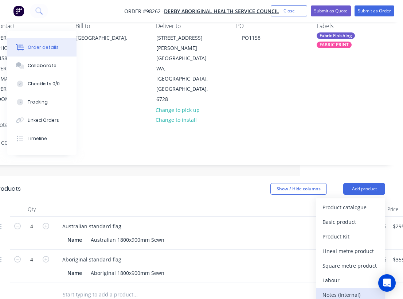
click at [342, 290] on div "Notes (Internal)" at bounding box center [351, 295] width 56 height 11
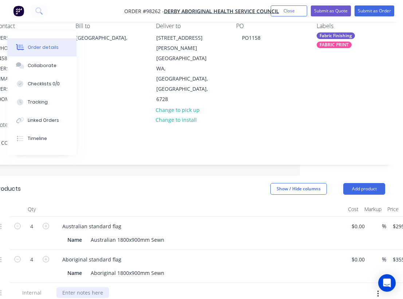
click at [81, 287] on div at bounding box center [83, 292] width 53 height 11
click at [142, 176] on header "Products Show / Hide columns Add product" at bounding box center [190, 189] width 412 height 26
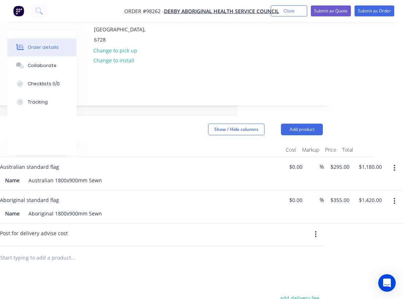
scroll to position [129, 166]
drag, startPoint x: 118, startPoint y: 9, endPoint x: 161, endPoint y: 14, distance: 43.7
click at [161, 14] on nav "Order #98262 - DERBY ABORIGINAL HEALTH SERVICE COUNCIL Add product Close Submit…" at bounding box center [201, 11] width 403 height 22
copy span "Order #98262"
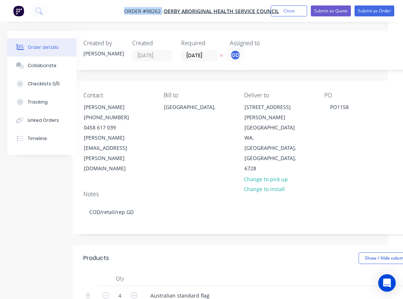
scroll to position [0, 0]
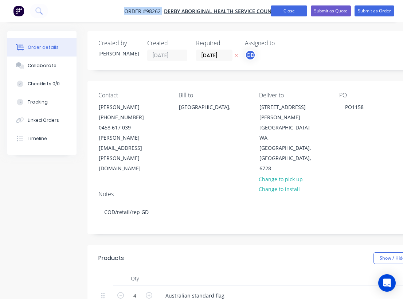
click at [290, 14] on button "Close" at bounding box center [289, 10] width 36 height 11
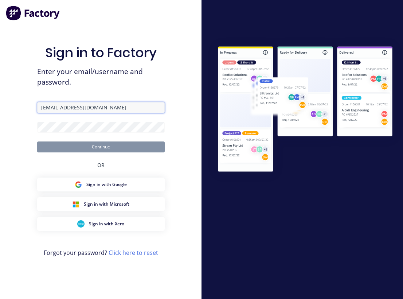
type input "[EMAIL_ADDRESS][DOMAIN_NAME]"
click at [75, 121] on form "[EMAIL_ADDRESS][DOMAIN_NAME] Continue" at bounding box center [101, 127] width 128 height 50
drag, startPoint x: 109, startPoint y: 5, endPoint x: 195, endPoint y: 4, distance: 85.7
click at [195, 4] on div "Sign in to Factory Enter your email/username and password. [EMAIL_ADDRESS][DOMA…" at bounding box center [101, 149] width 202 height 299
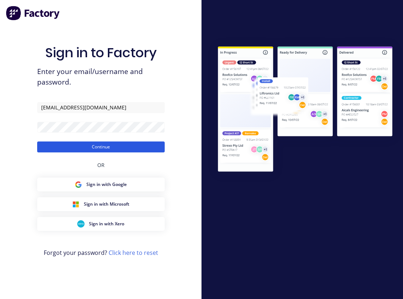
click at [98, 143] on button "Continue" at bounding box center [101, 147] width 128 height 11
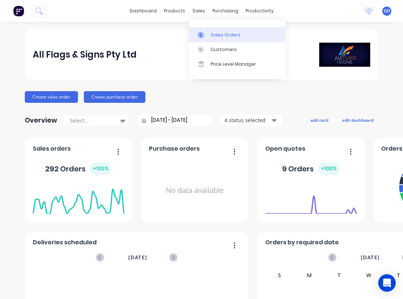
click at [218, 31] on link "Sales Orders" at bounding box center [237, 34] width 97 height 15
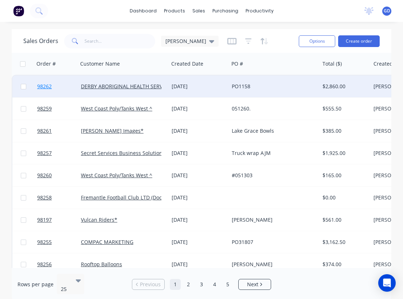
click at [49, 87] on span "98262" at bounding box center [44, 86] width 15 height 7
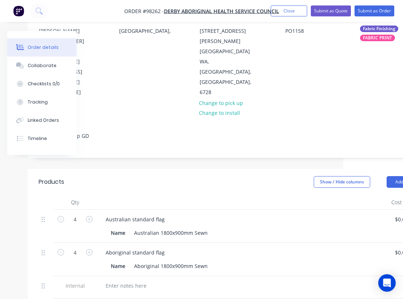
scroll to position [76, 0]
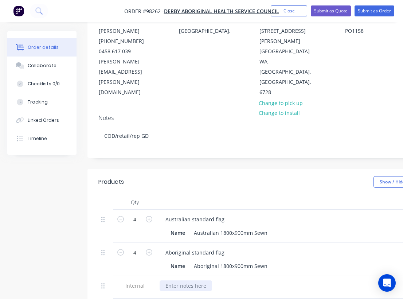
click at [195, 280] on div at bounding box center [186, 285] width 53 height 11
click at [209, 169] on header "Products Show / Hide columns Add product" at bounding box center [294, 182] width 412 height 26
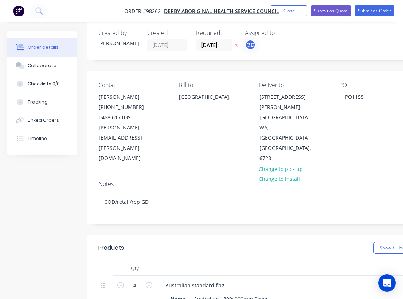
scroll to position [0, 0]
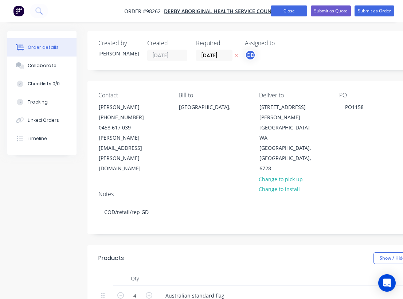
click at [294, 10] on button "Close" at bounding box center [289, 10] width 36 height 11
